Goal: Information Seeking & Learning: Learn about a topic

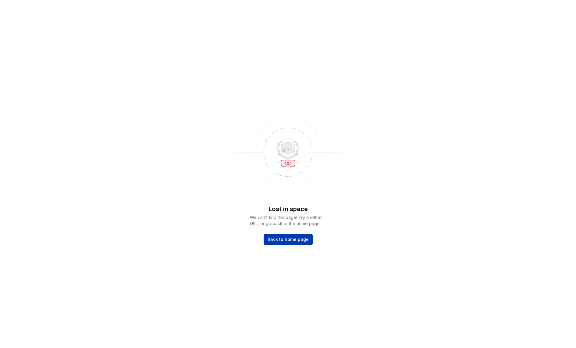
click at [302, 236] on span "Back to home page" at bounding box center [287, 239] width 41 height 6
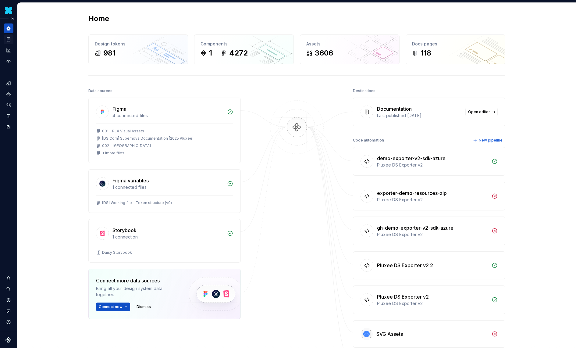
click at [9, 37] on icon "Documentation" at bounding box center [8, 39] width 3 height 4
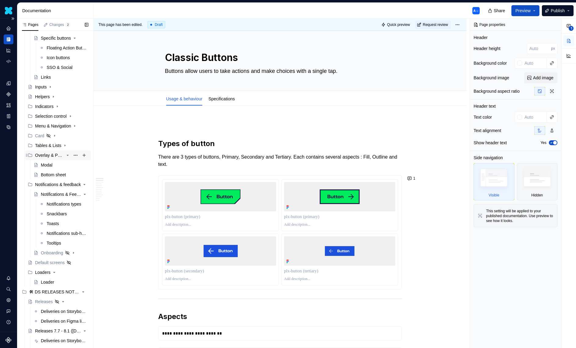
scroll to position [111, 0]
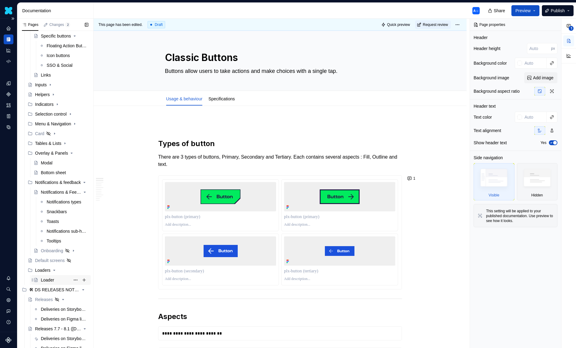
click at [50, 279] on div "Loader" at bounding box center [47, 280] width 13 height 6
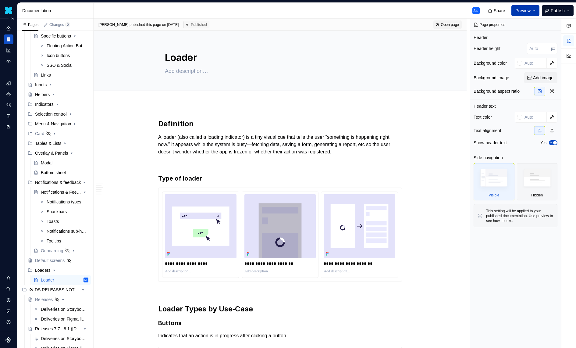
click at [531, 9] on button "Preview" at bounding box center [525, 10] width 28 height 11
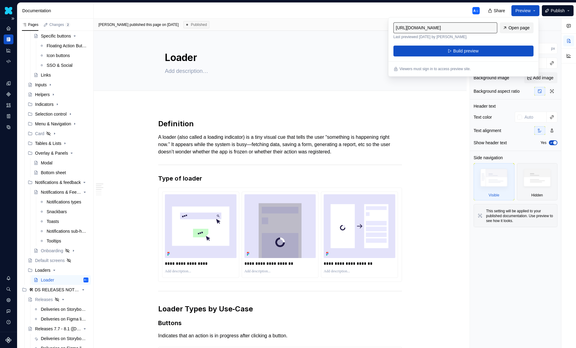
click at [509, 27] on span "Open page" at bounding box center [518, 28] width 21 height 6
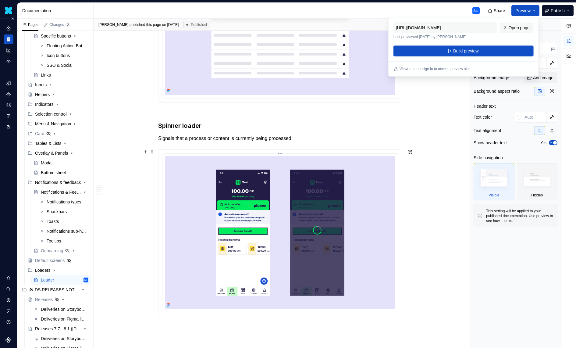
scroll to position [847, 0]
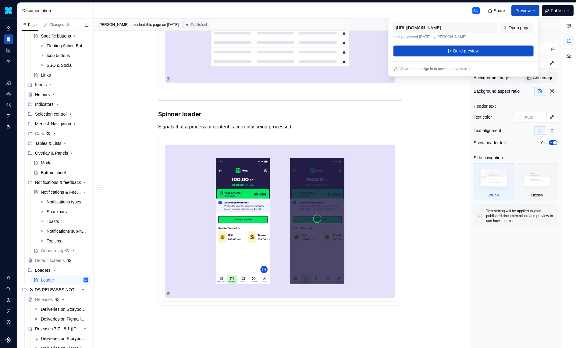
type textarea "*"
